Goal: Information Seeking & Learning: Learn about a topic

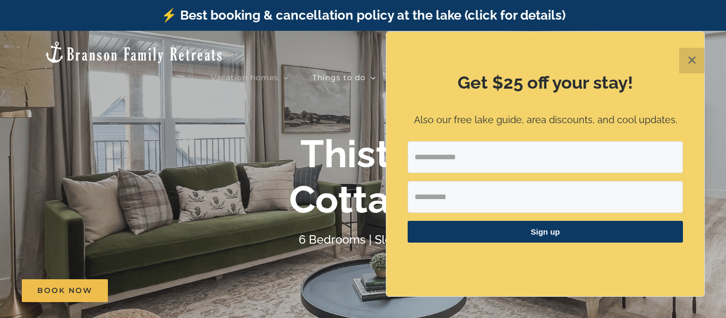
click at [694, 63] on button "✕" at bounding box center [693, 61] width 26 height 26
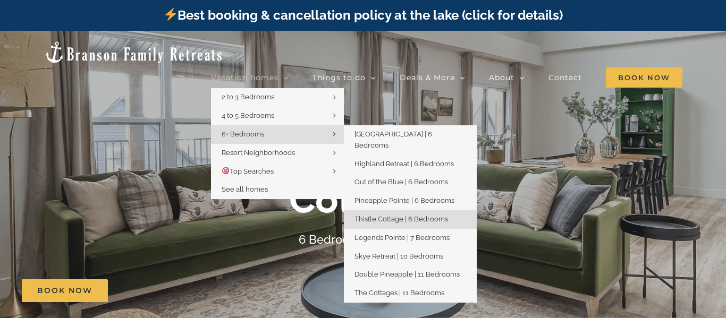
click at [258, 130] on span "6+ Bedrooms" at bounding box center [243, 134] width 43 height 8
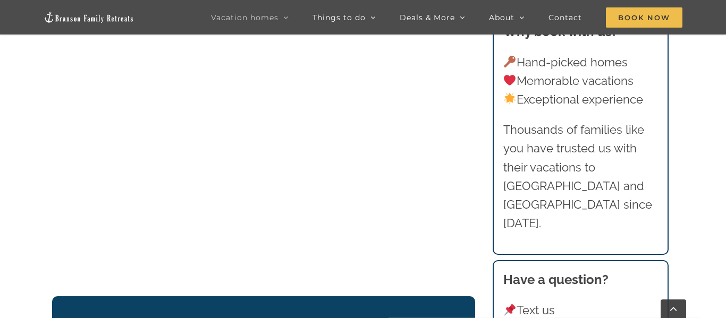
scroll to position [1362, 0]
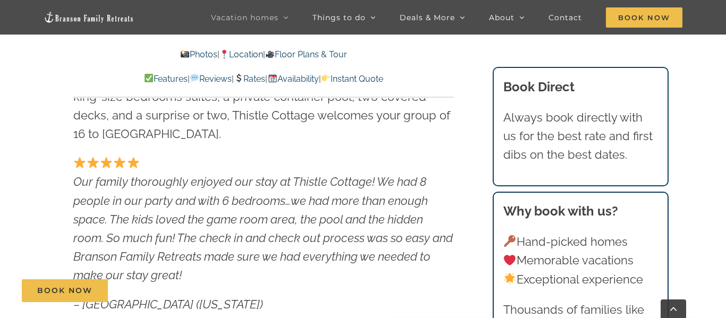
scroll to position [416, 0]
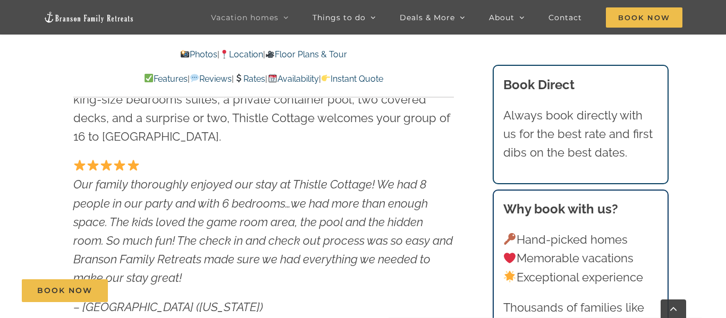
click at [186, 55] on link "Photos" at bounding box center [198, 54] width 37 height 10
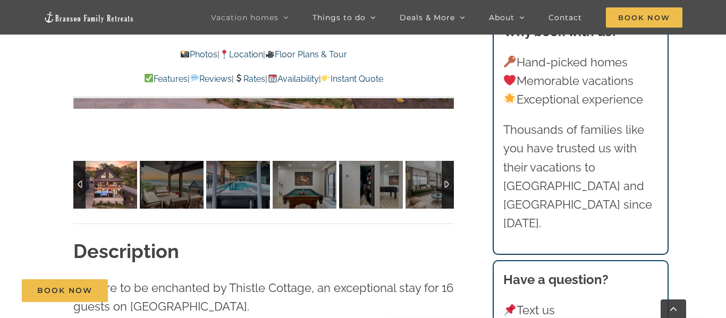
scroll to position [915, 0]
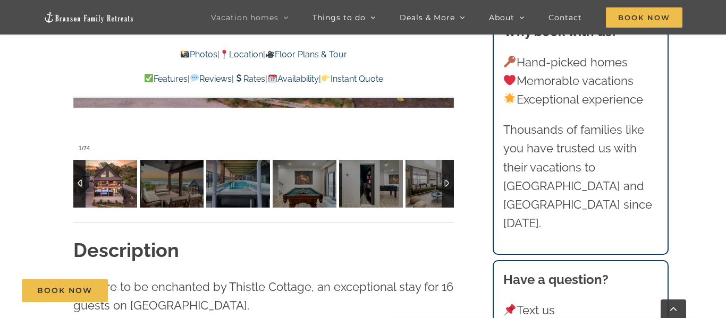
click at [102, 188] on img at bounding box center [105, 184] width 64 height 48
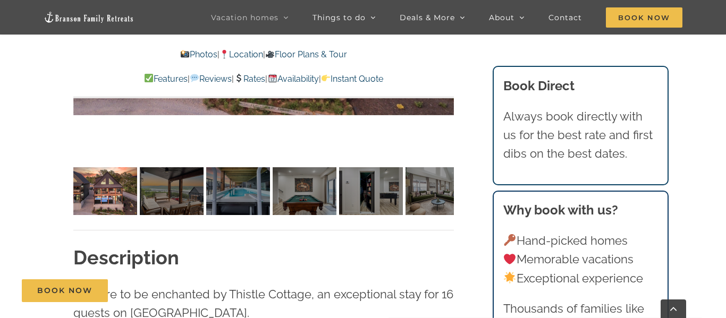
scroll to position [908, 0]
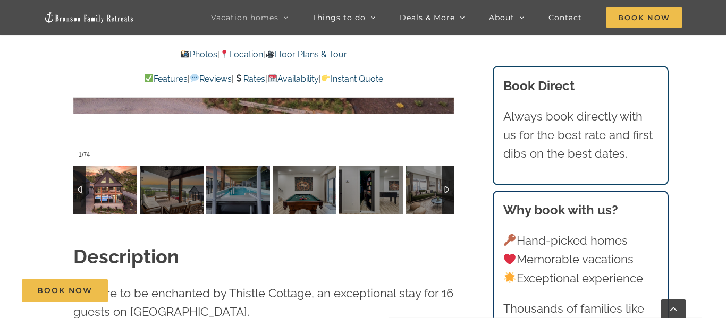
click at [110, 195] on img at bounding box center [105, 190] width 64 height 48
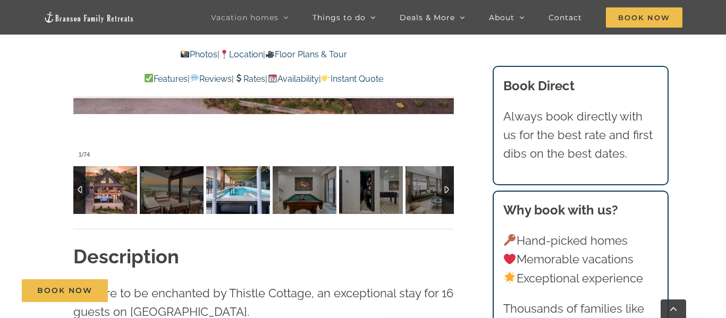
click at [236, 196] on img at bounding box center [238, 190] width 64 height 48
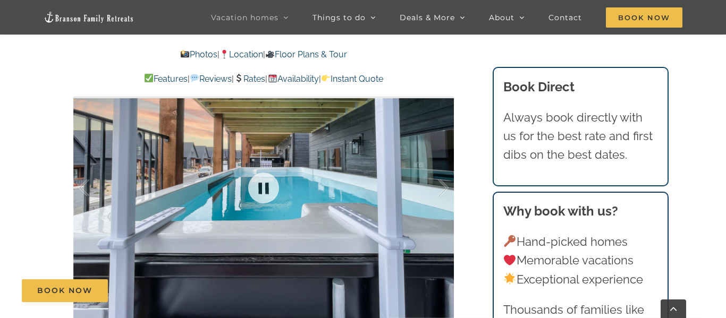
scroll to position [711, 0]
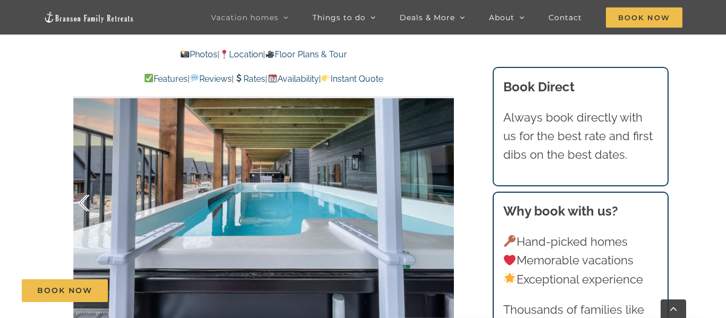
click at [85, 192] on div at bounding box center [95, 204] width 33 height 66
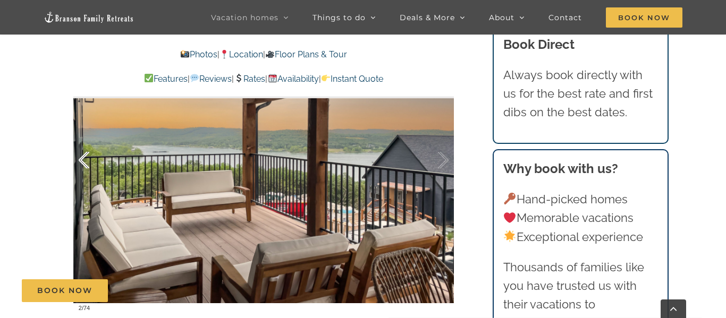
scroll to position [754, 0]
click at [85, 165] on div at bounding box center [95, 161] width 33 height 66
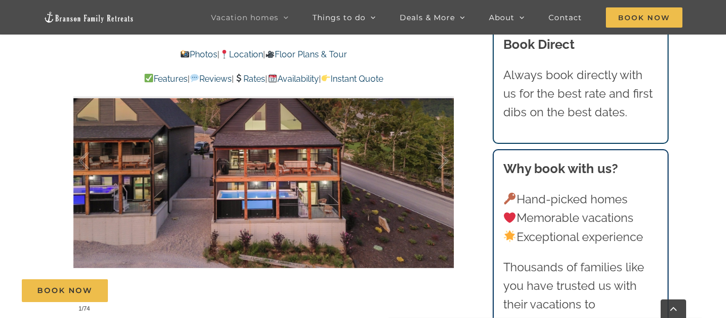
click at [281, 171] on link at bounding box center [263, 161] width 43 height 43
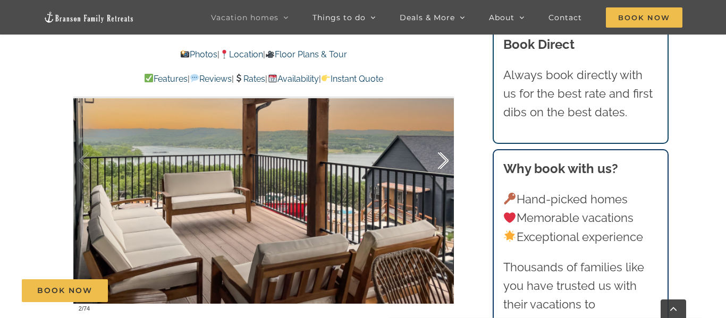
click at [442, 163] on div at bounding box center [432, 161] width 33 height 66
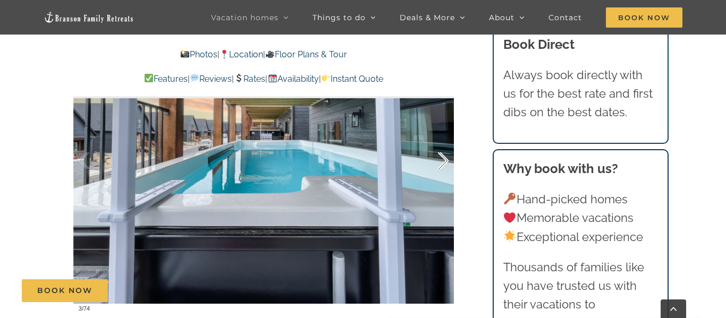
click at [442, 167] on div at bounding box center [432, 161] width 33 height 66
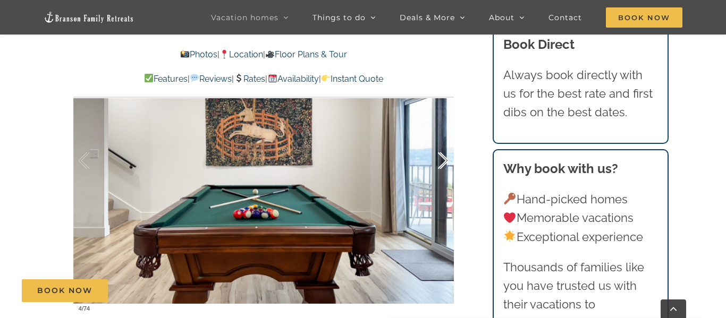
click at [442, 168] on div at bounding box center [432, 161] width 33 height 66
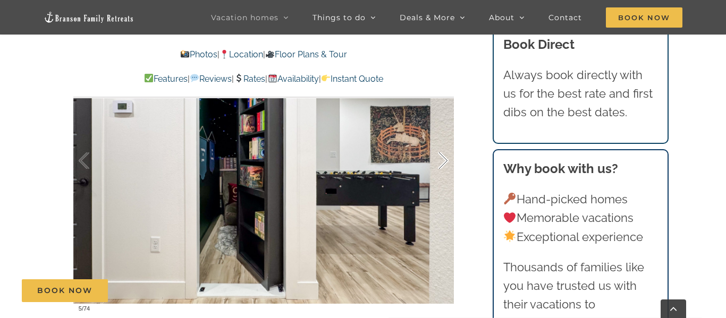
click at [442, 168] on div at bounding box center [432, 161] width 33 height 66
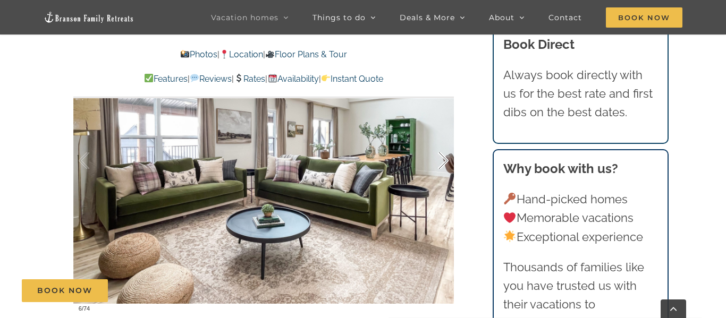
click at [444, 163] on div at bounding box center [432, 161] width 33 height 66
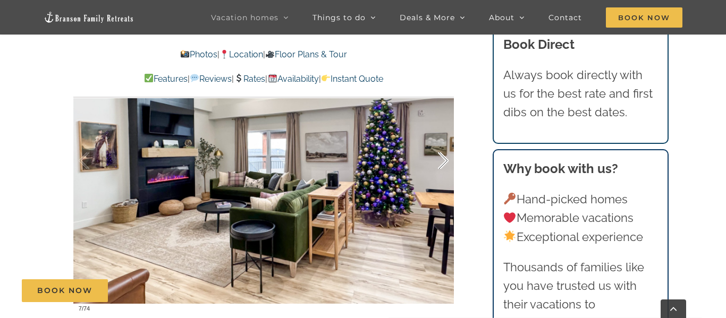
click at [444, 165] on div at bounding box center [432, 161] width 33 height 66
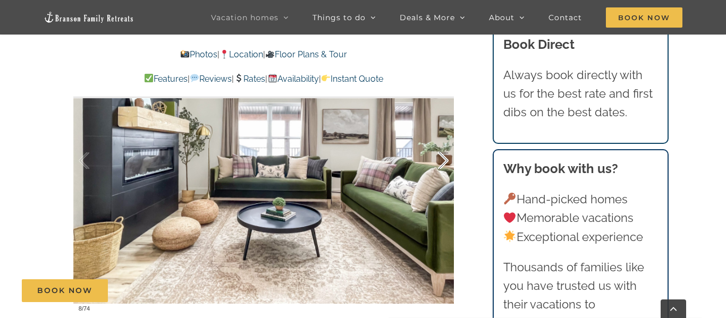
click at [444, 165] on div at bounding box center [432, 161] width 33 height 66
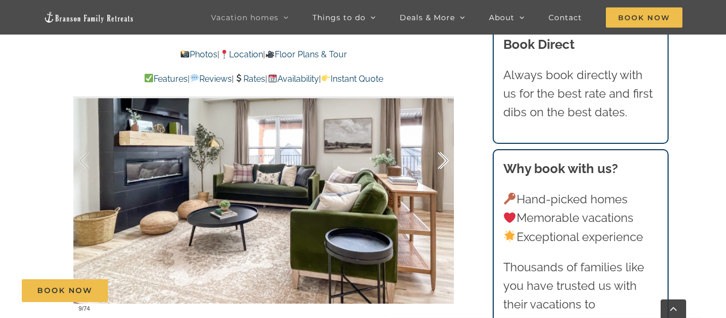
click at [444, 165] on div at bounding box center [432, 161] width 33 height 66
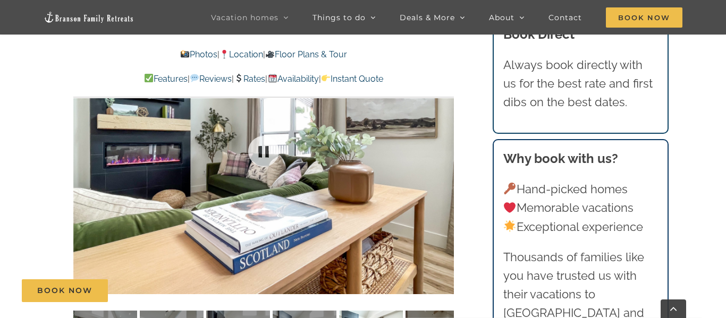
scroll to position [765, 0]
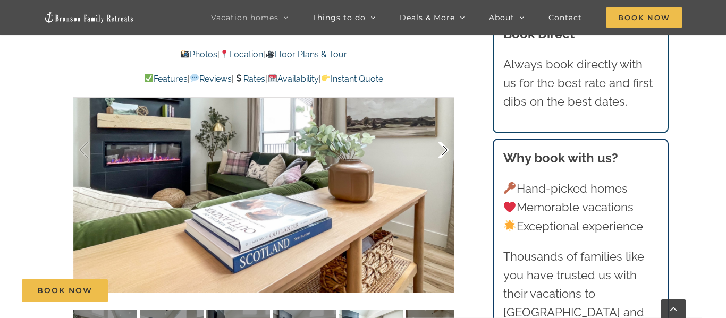
click at [442, 146] on div at bounding box center [432, 151] width 33 height 66
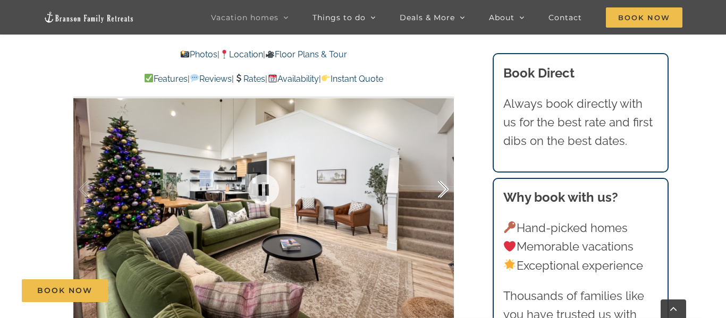
scroll to position [726, 0]
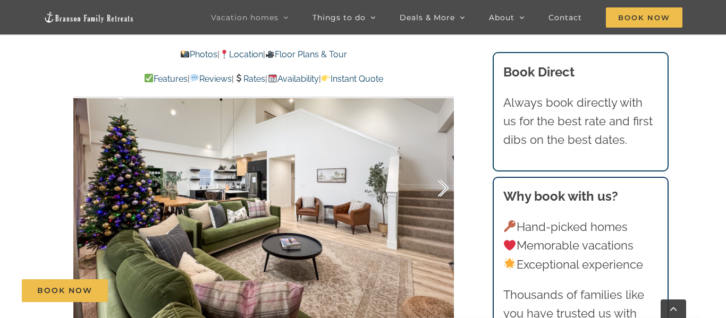
click at [443, 187] on div at bounding box center [432, 189] width 33 height 66
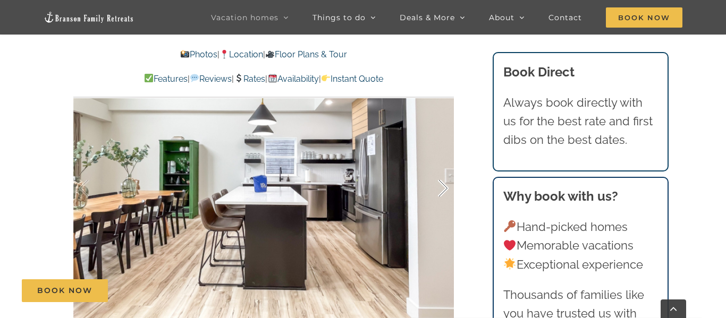
click at [443, 187] on div at bounding box center [432, 189] width 33 height 66
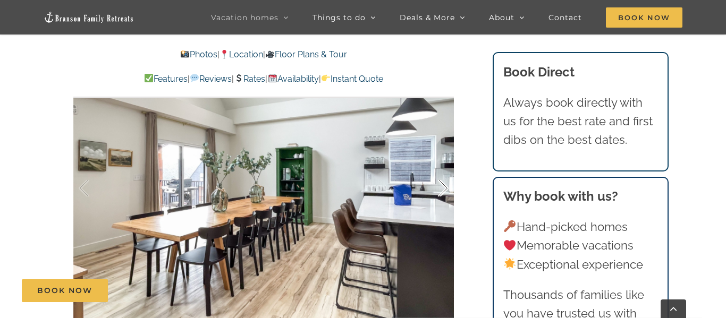
click at [443, 187] on div at bounding box center [432, 189] width 33 height 66
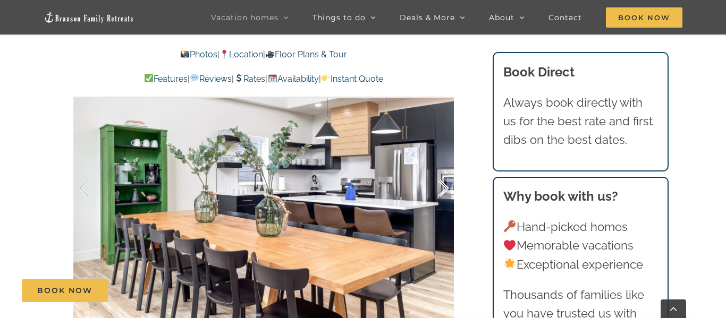
click at [443, 187] on div at bounding box center [432, 189] width 33 height 66
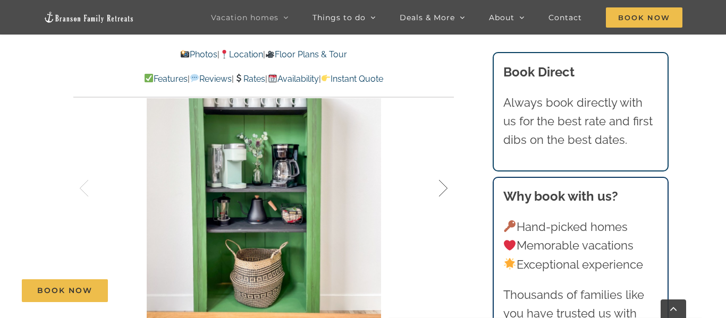
click at [443, 187] on div at bounding box center [432, 189] width 33 height 66
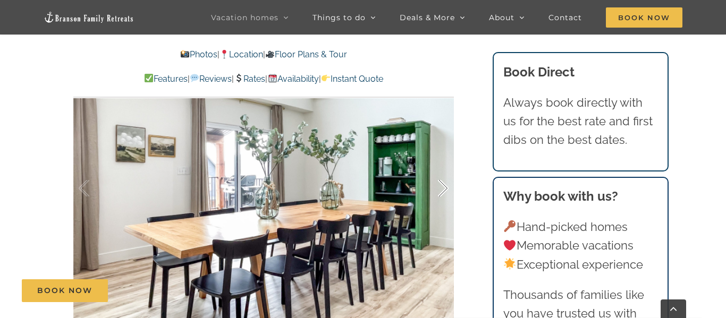
click at [443, 188] on div at bounding box center [432, 189] width 33 height 66
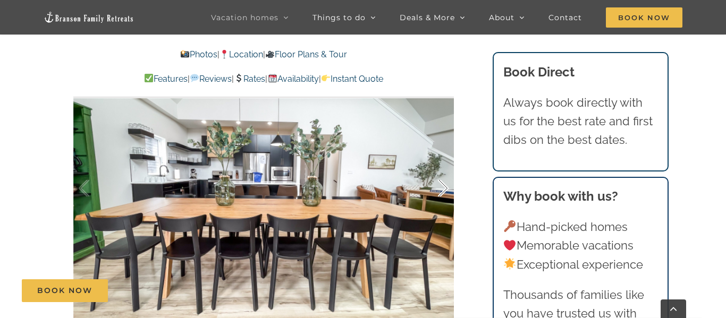
click at [443, 188] on div at bounding box center [432, 189] width 33 height 66
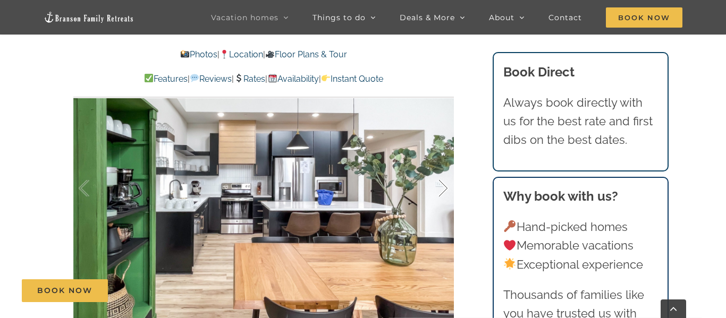
click at [443, 188] on div at bounding box center [432, 189] width 33 height 66
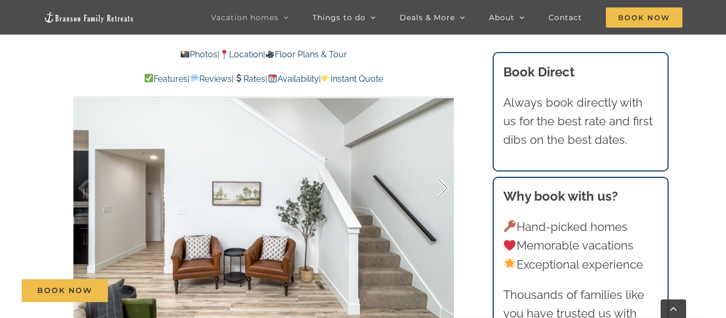
click at [443, 188] on div at bounding box center [432, 189] width 33 height 66
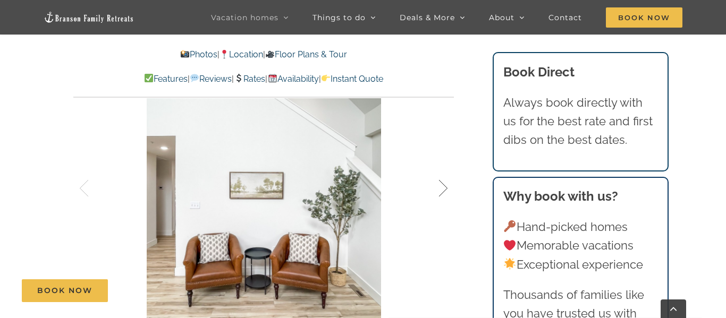
click at [443, 188] on div at bounding box center [432, 189] width 33 height 66
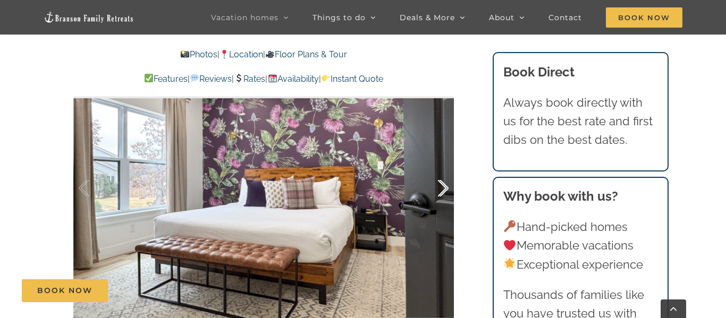
click at [443, 188] on div at bounding box center [432, 189] width 33 height 66
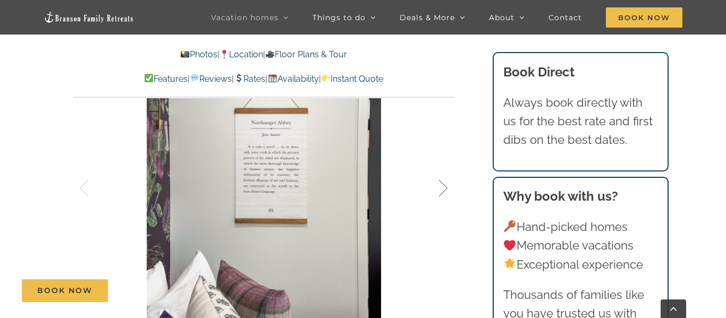
click at [443, 188] on div at bounding box center [432, 189] width 33 height 66
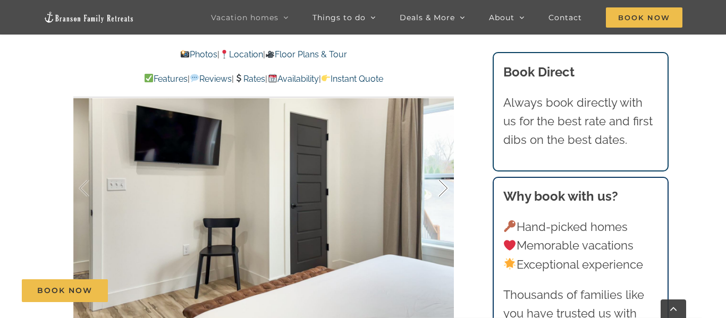
click at [443, 188] on div at bounding box center [432, 189] width 33 height 66
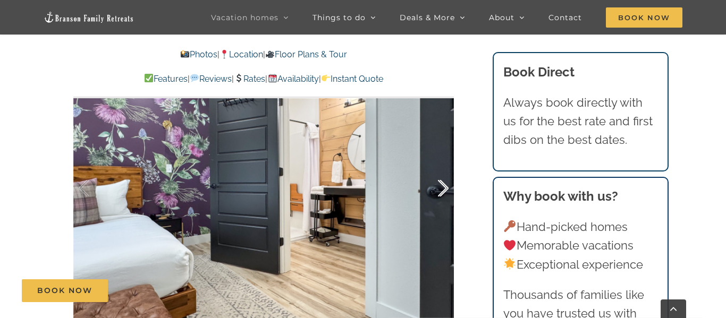
click at [443, 188] on div at bounding box center [432, 189] width 33 height 66
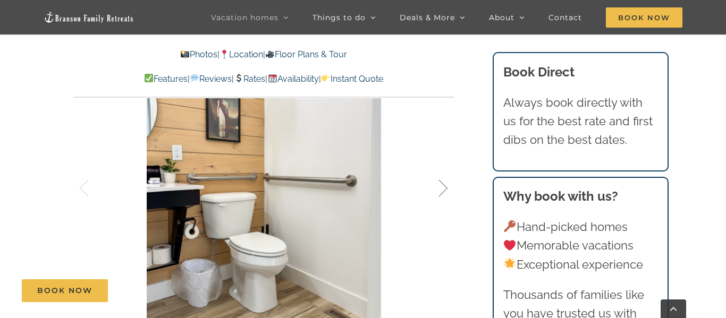
click at [443, 188] on div at bounding box center [432, 189] width 33 height 66
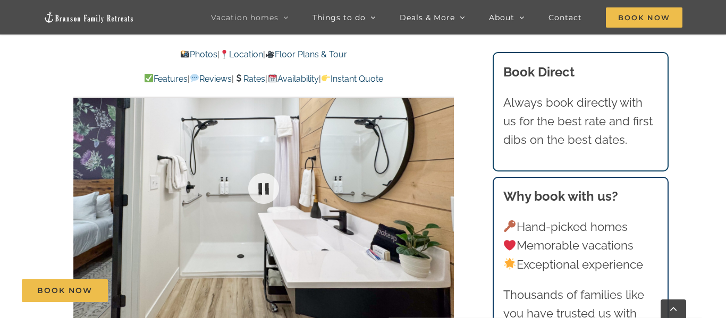
click at [443, 188] on div at bounding box center [263, 188] width 381 height 313
click at [443, 188] on div at bounding box center [432, 189] width 33 height 66
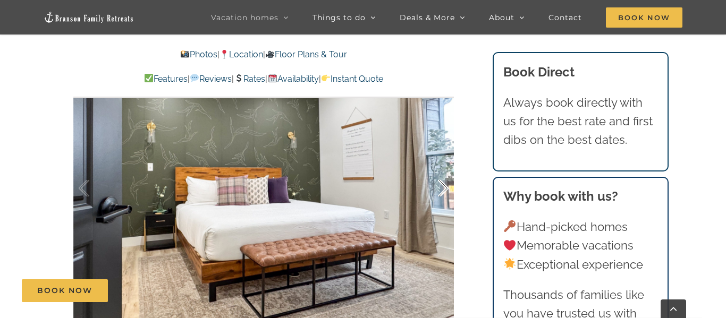
click at [443, 188] on div at bounding box center [432, 189] width 33 height 66
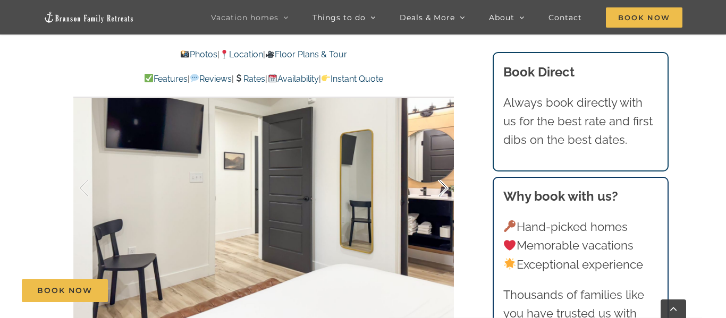
click at [443, 188] on div at bounding box center [432, 189] width 33 height 66
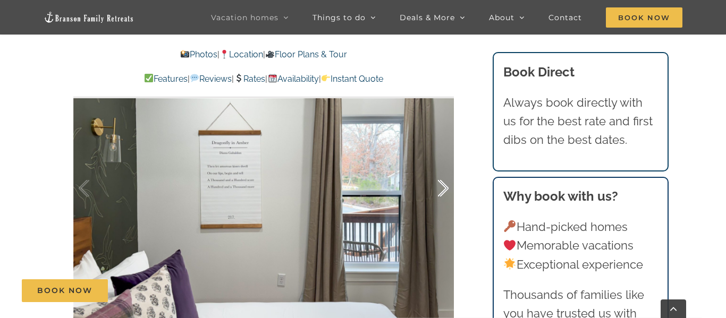
click at [443, 188] on div at bounding box center [432, 189] width 33 height 66
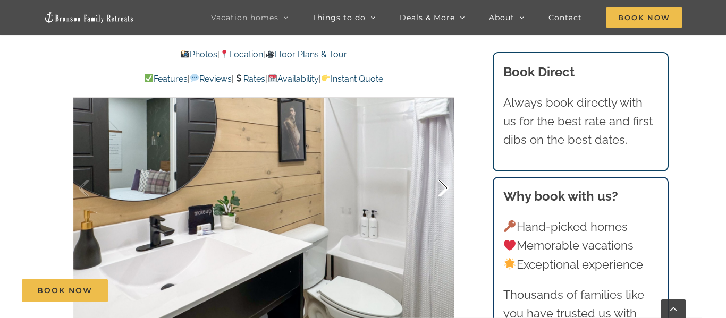
click at [443, 188] on div at bounding box center [432, 189] width 33 height 66
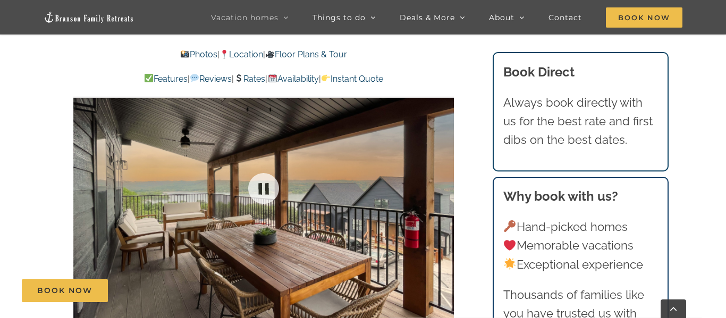
click at [443, 188] on div "31 / 74" at bounding box center [263, 188] width 381 height 313
click at [443, 188] on div at bounding box center [432, 189] width 33 height 66
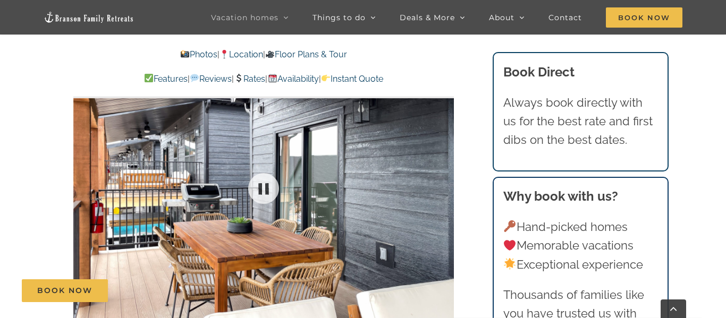
click at [443, 188] on div at bounding box center [263, 188] width 381 height 313
click at [443, 188] on div at bounding box center [432, 189] width 33 height 66
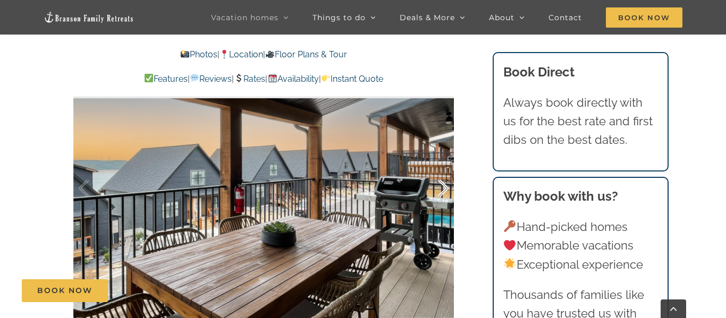
click at [443, 188] on div at bounding box center [432, 189] width 33 height 66
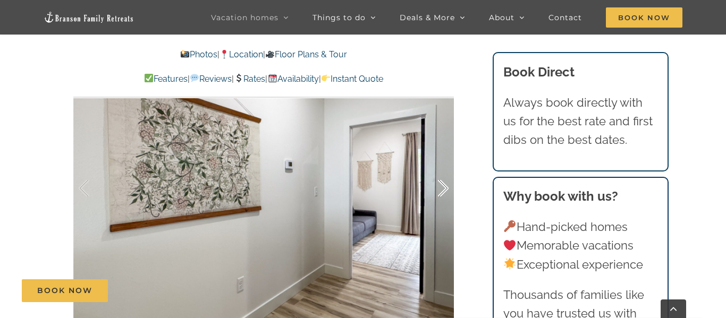
click at [443, 188] on div at bounding box center [432, 189] width 33 height 66
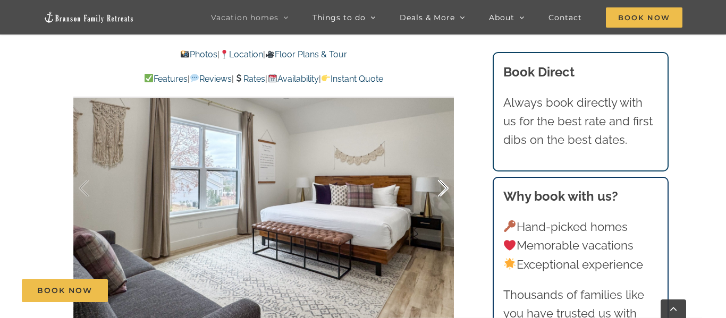
click at [443, 188] on div at bounding box center [432, 189] width 33 height 66
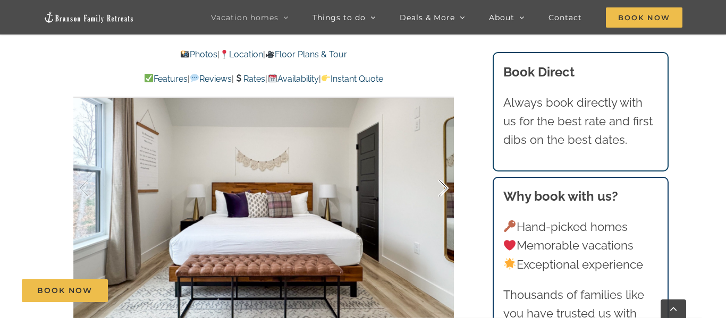
click at [444, 189] on div at bounding box center [432, 189] width 33 height 66
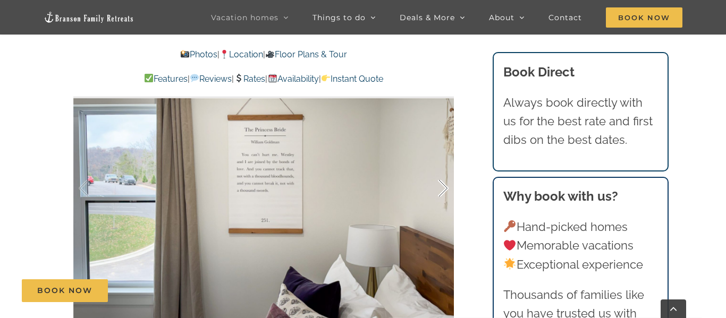
click at [443, 190] on div at bounding box center [432, 189] width 33 height 66
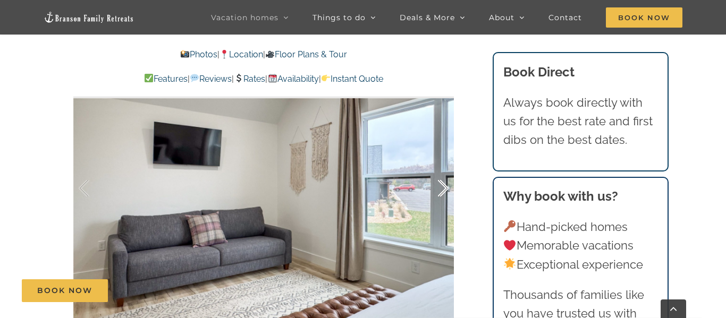
click at [443, 190] on div at bounding box center [432, 189] width 33 height 66
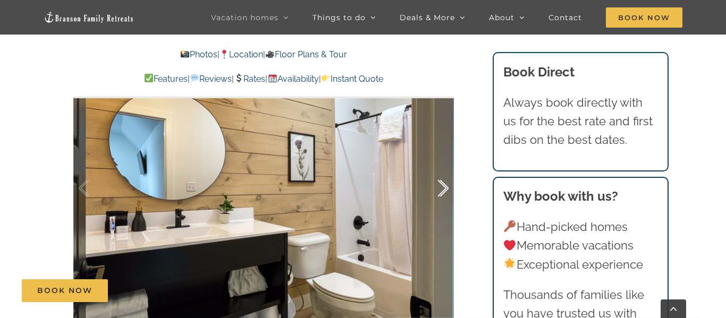
click at [443, 190] on div at bounding box center [432, 189] width 33 height 66
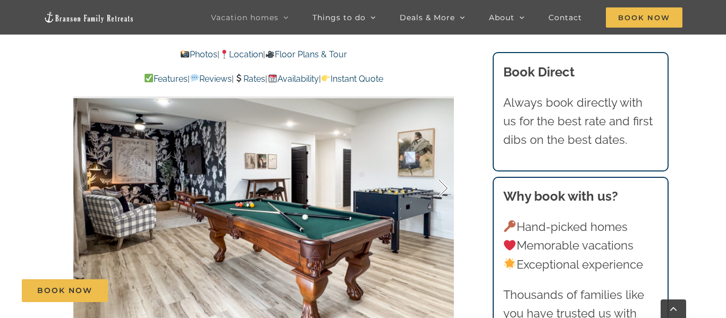
click at [443, 190] on div at bounding box center [432, 189] width 33 height 66
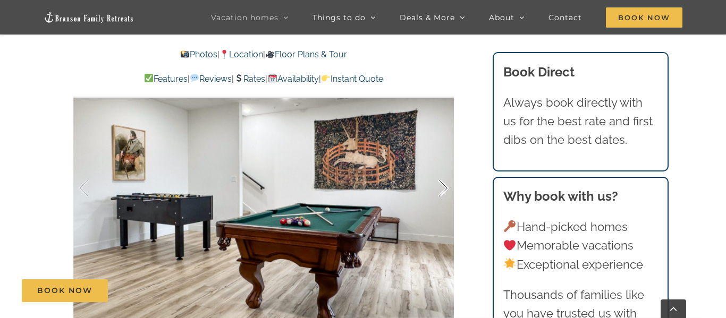
click at [443, 190] on div at bounding box center [432, 189] width 33 height 66
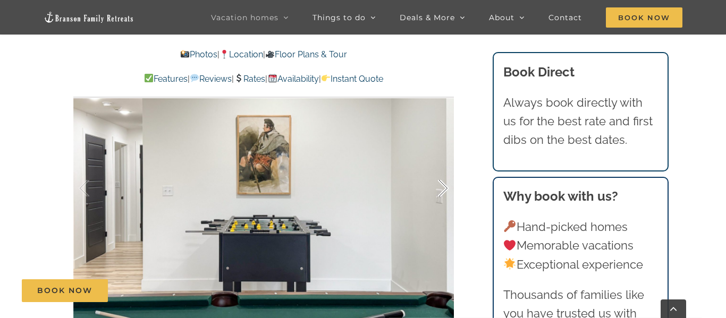
click at [443, 188] on div at bounding box center [432, 189] width 33 height 66
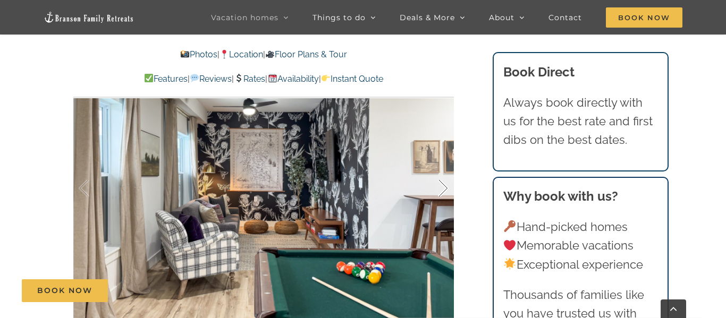
click at [443, 188] on div at bounding box center [432, 189] width 33 height 66
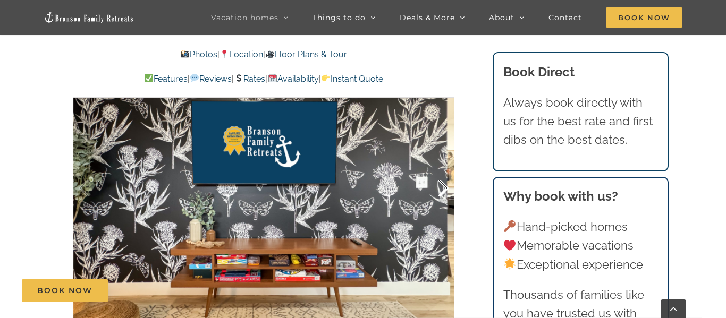
click at [445, 190] on div at bounding box center [432, 189] width 33 height 66
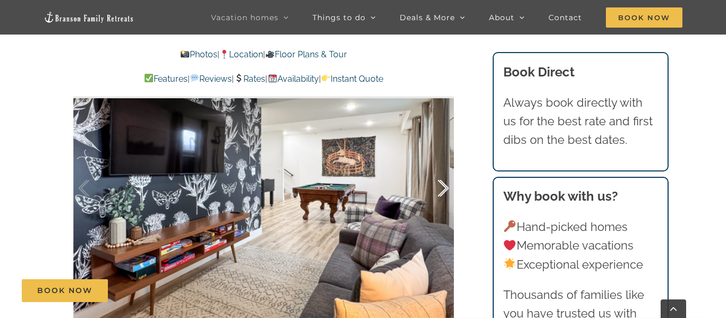
click at [445, 190] on div at bounding box center [432, 189] width 33 height 66
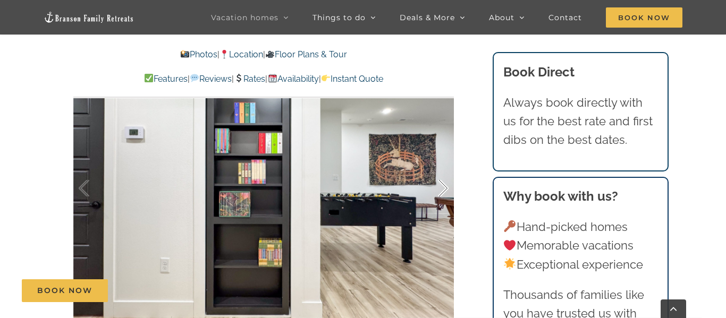
click at [445, 190] on div at bounding box center [432, 189] width 33 height 66
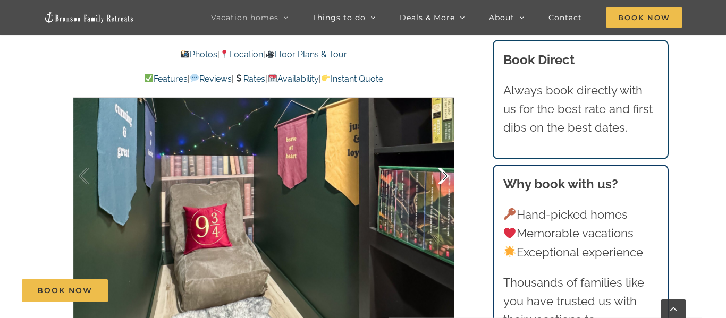
scroll to position [739, 0]
click at [444, 178] on div at bounding box center [432, 176] width 33 height 66
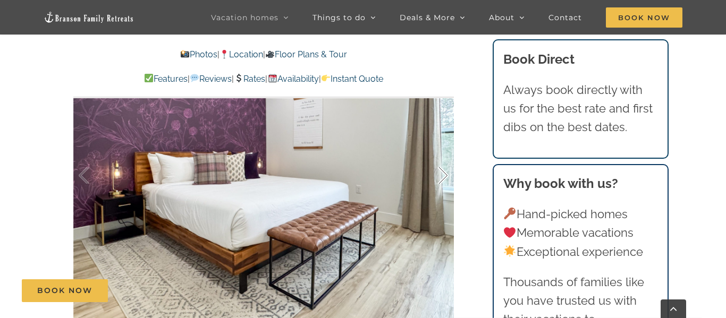
click at [444, 178] on div at bounding box center [432, 176] width 33 height 66
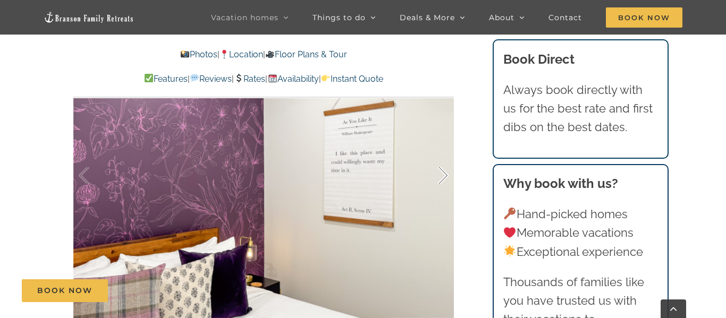
click at [444, 178] on div at bounding box center [432, 176] width 33 height 66
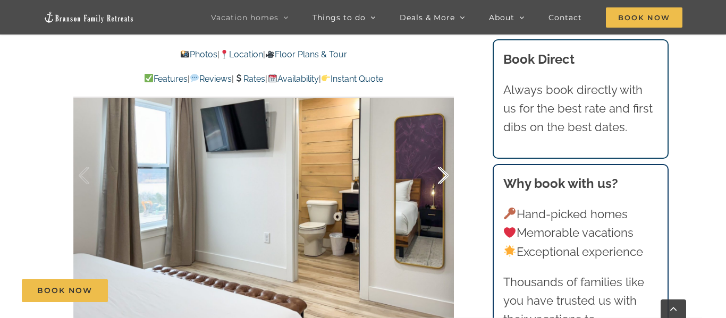
click at [444, 178] on div at bounding box center [432, 176] width 33 height 66
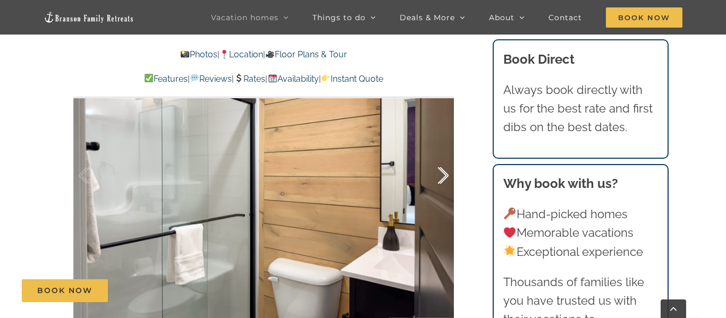
click at [444, 178] on div at bounding box center [432, 176] width 33 height 66
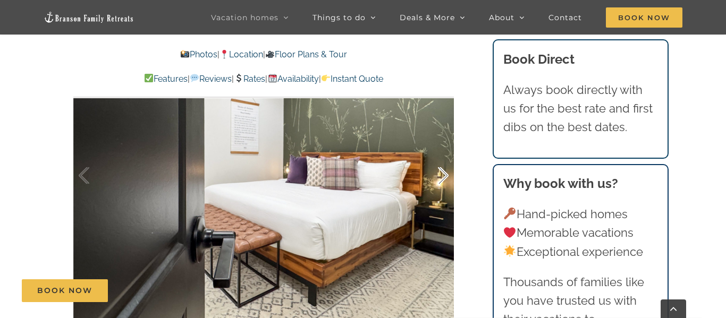
click at [444, 178] on div at bounding box center [432, 176] width 33 height 66
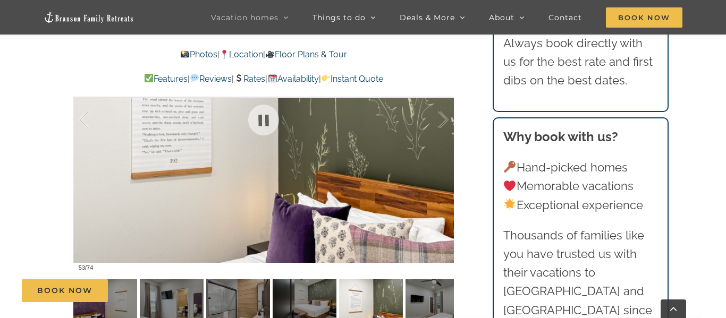
scroll to position [782, 0]
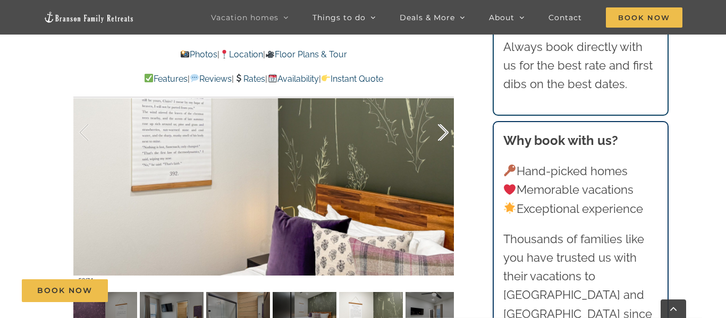
click at [446, 136] on div at bounding box center [432, 133] width 33 height 66
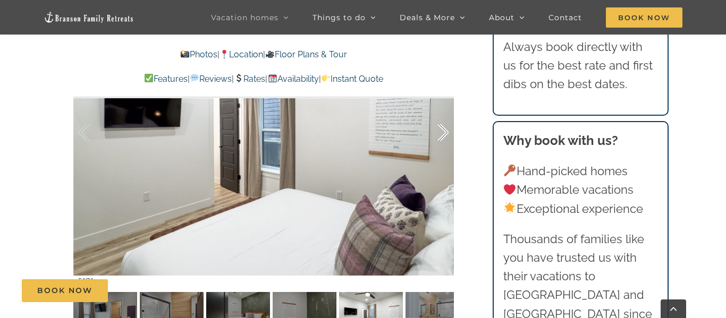
click at [446, 136] on div at bounding box center [432, 133] width 33 height 66
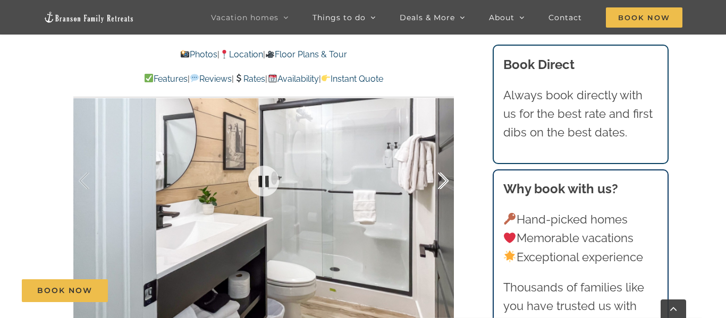
scroll to position [737, 0]
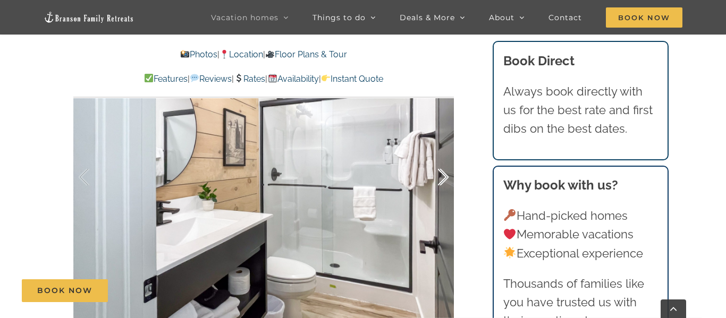
click at [441, 180] on div at bounding box center [432, 178] width 33 height 66
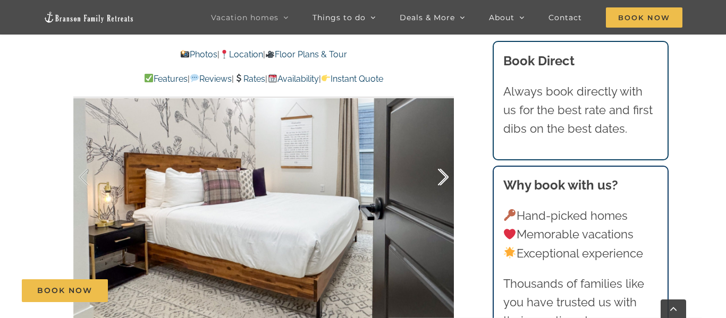
click at [441, 180] on div at bounding box center [432, 178] width 33 height 66
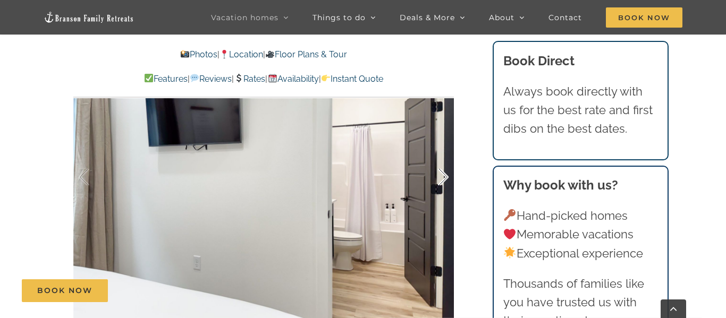
click at [441, 180] on div at bounding box center [432, 178] width 33 height 66
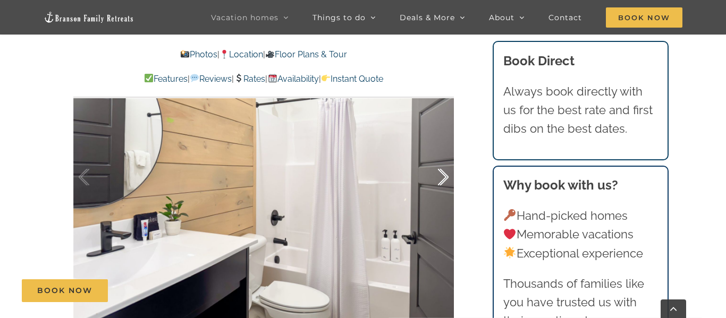
click at [441, 180] on div at bounding box center [432, 178] width 33 height 66
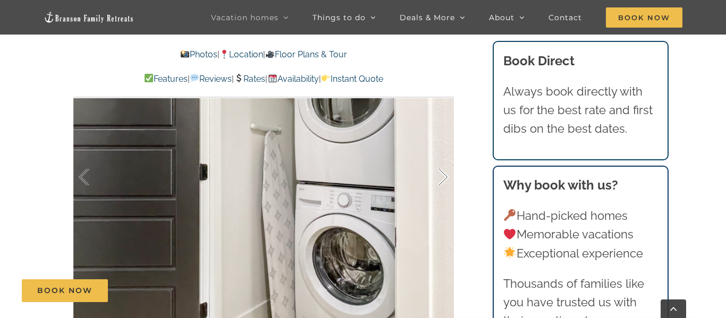
click at [441, 180] on div at bounding box center [432, 178] width 33 height 66
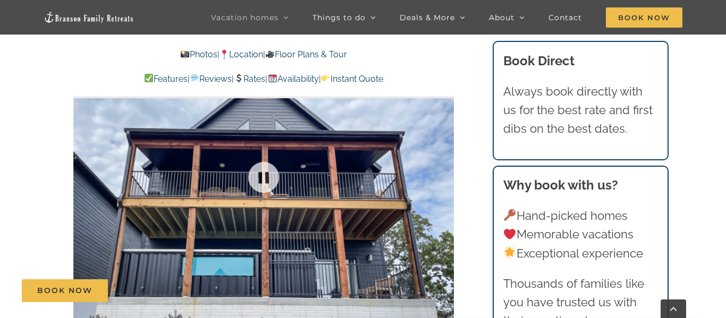
click at [441, 180] on div at bounding box center [263, 177] width 381 height 313
click at [441, 180] on div at bounding box center [432, 178] width 33 height 66
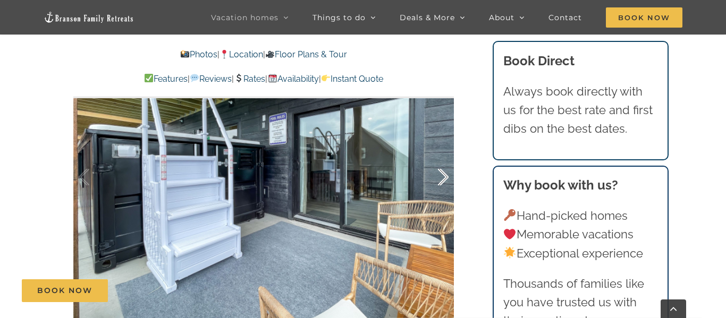
click at [444, 175] on div at bounding box center [432, 178] width 33 height 66
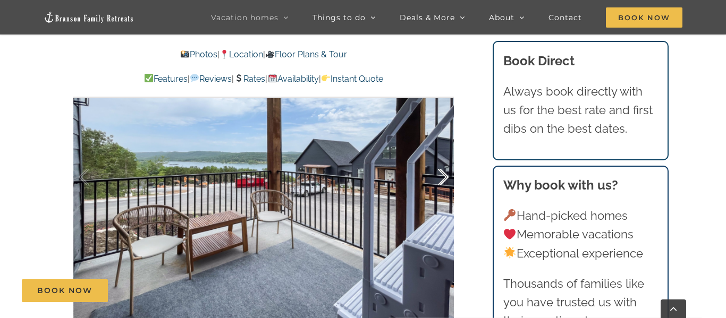
click at [444, 175] on div at bounding box center [432, 178] width 33 height 66
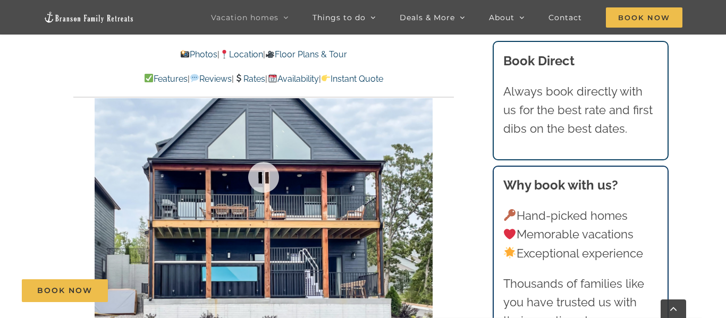
click at [444, 175] on div at bounding box center [263, 177] width 381 height 313
click at [444, 175] on div at bounding box center [432, 178] width 33 height 66
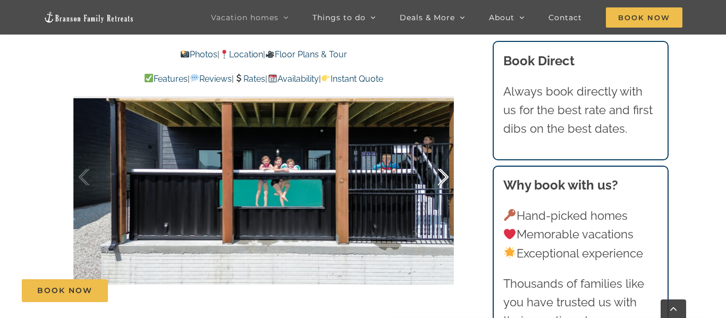
click at [446, 178] on div at bounding box center [432, 178] width 33 height 66
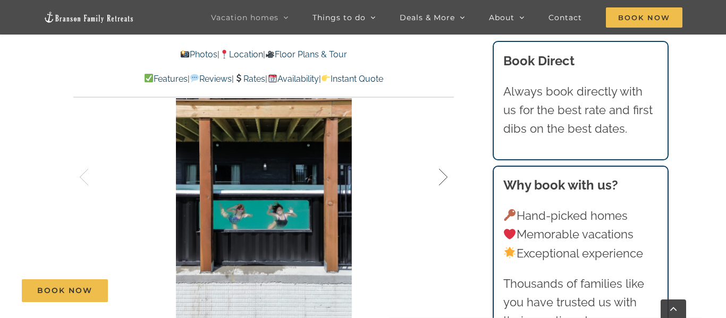
click at [446, 178] on div at bounding box center [432, 178] width 33 height 66
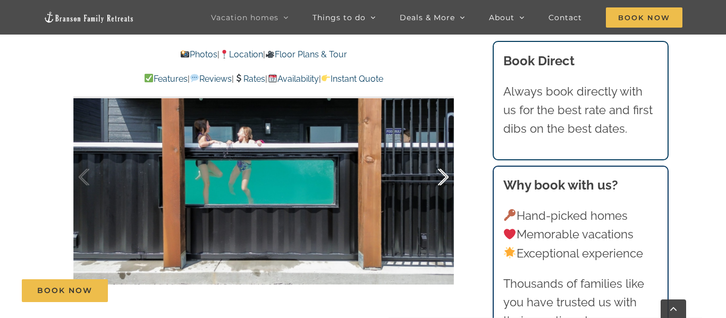
click at [446, 178] on div at bounding box center [432, 178] width 33 height 66
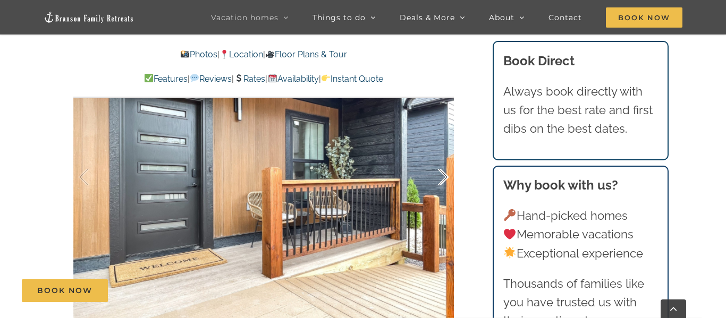
click at [446, 178] on div at bounding box center [432, 178] width 33 height 66
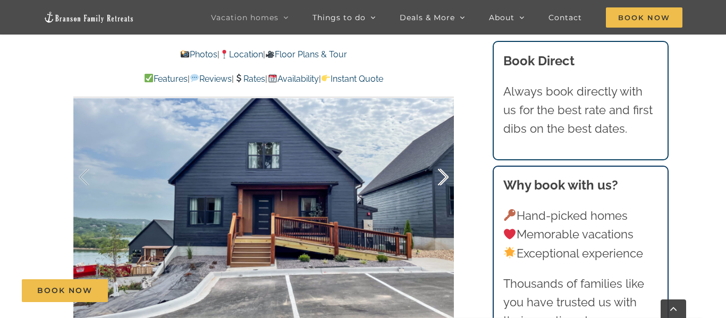
click at [447, 178] on div at bounding box center [432, 178] width 33 height 66
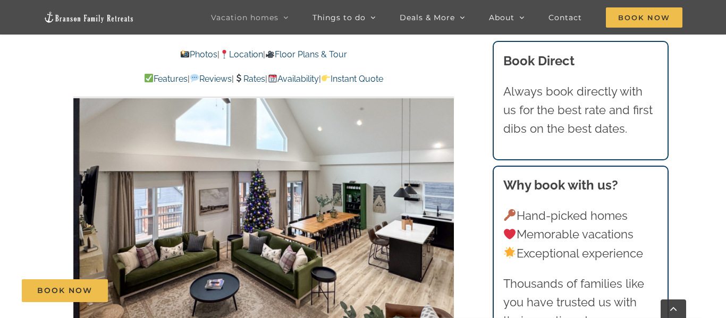
click at [447, 178] on div "69 / 74" at bounding box center [263, 177] width 381 height 313
click at [447, 178] on div at bounding box center [432, 178] width 33 height 66
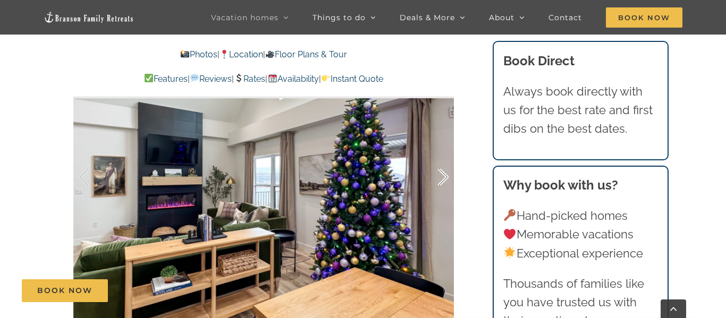
click at [447, 178] on div at bounding box center [432, 178] width 33 height 66
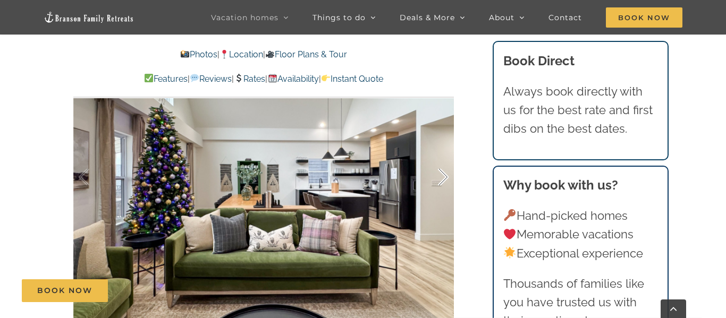
click at [447, 178] on div at bounding box center [432, 178] width 33 height 66
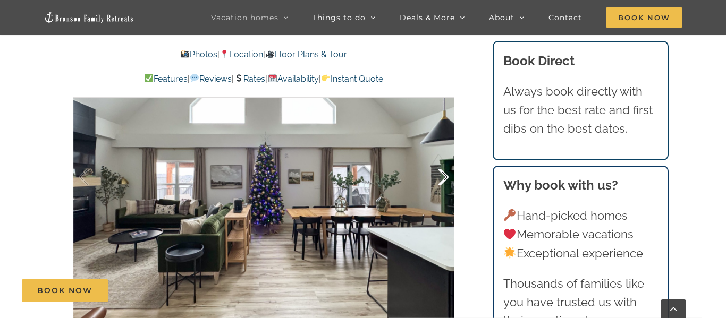
click at [447, 178] on div at bounding box center [432, 178] width 33 height 66
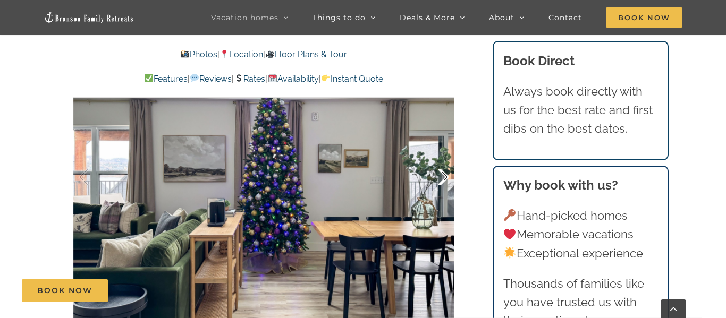
click at [447, 178] on div at bounding box center [432, 178] width 33 height 66
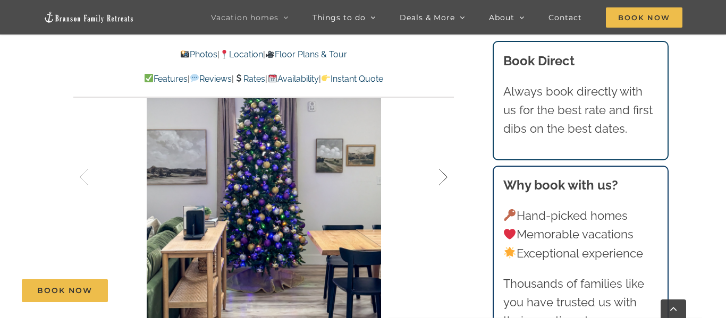
click at [447, 178] on div at bounding box center [432, 178] width 33 height 66
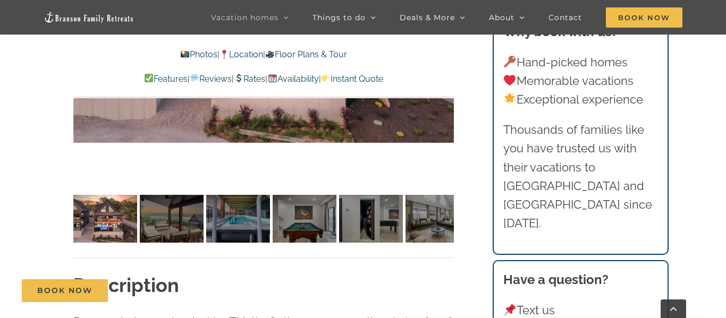
scroll to position [881, 0]
